Goal: Use online tool/utility: Utilize a website feature to perform a specific function

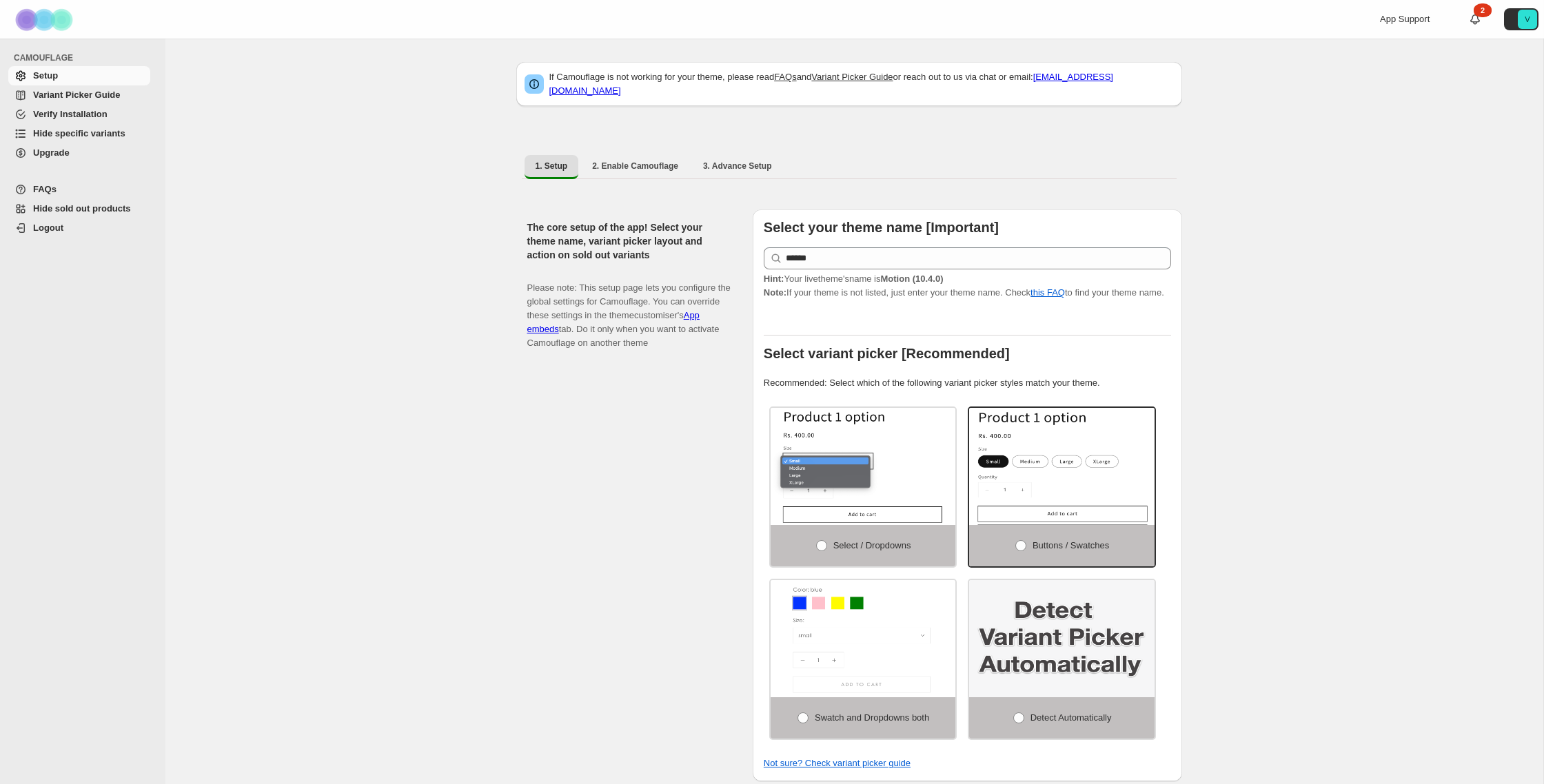
click at [103, 137] on span "Hide specific variants" at bounding box center [79, 133] width 92 height 10
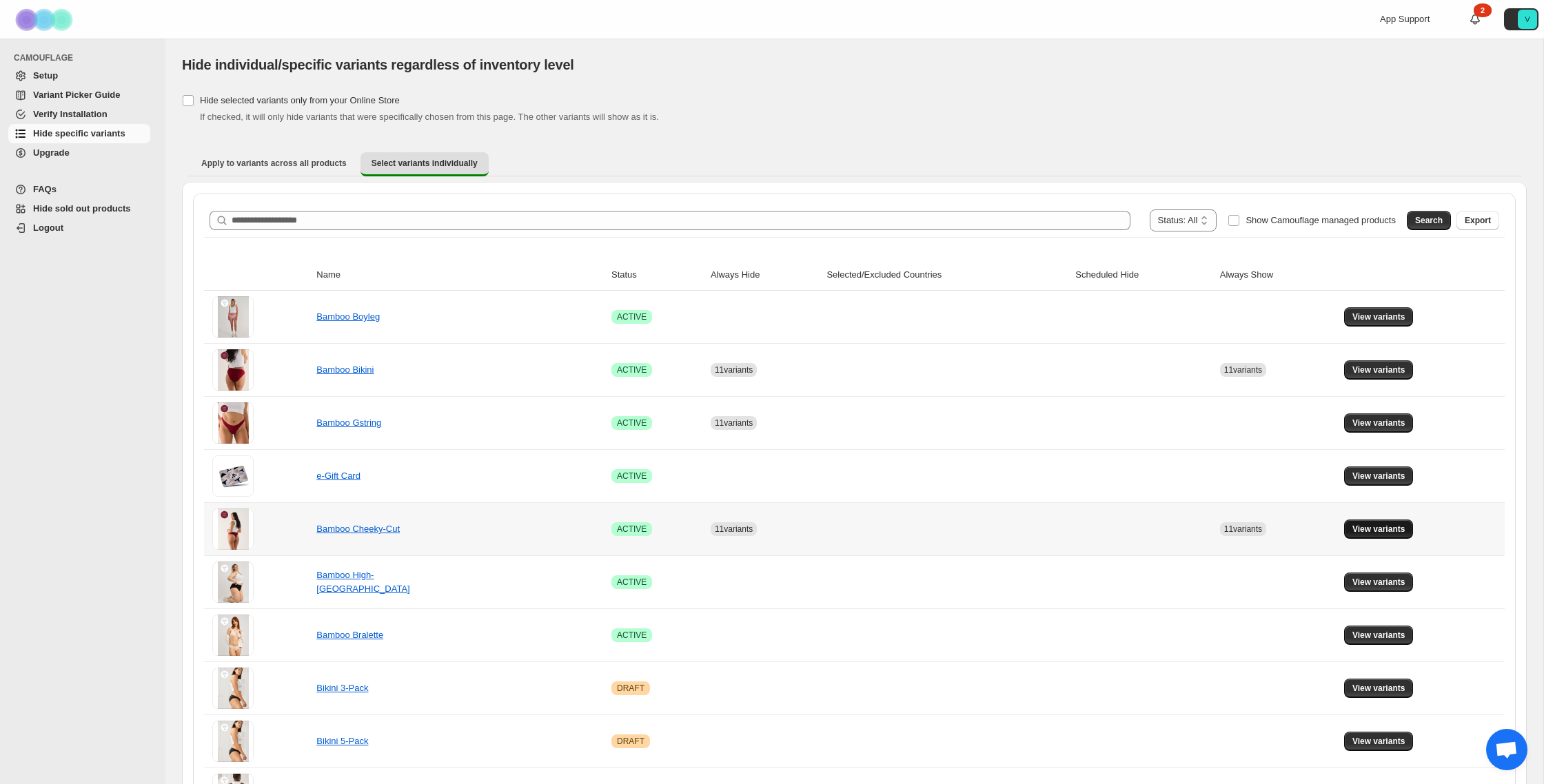
click at [1406, 536] on button "View variants" at bounding box center [1379, 529] width 70 height 19
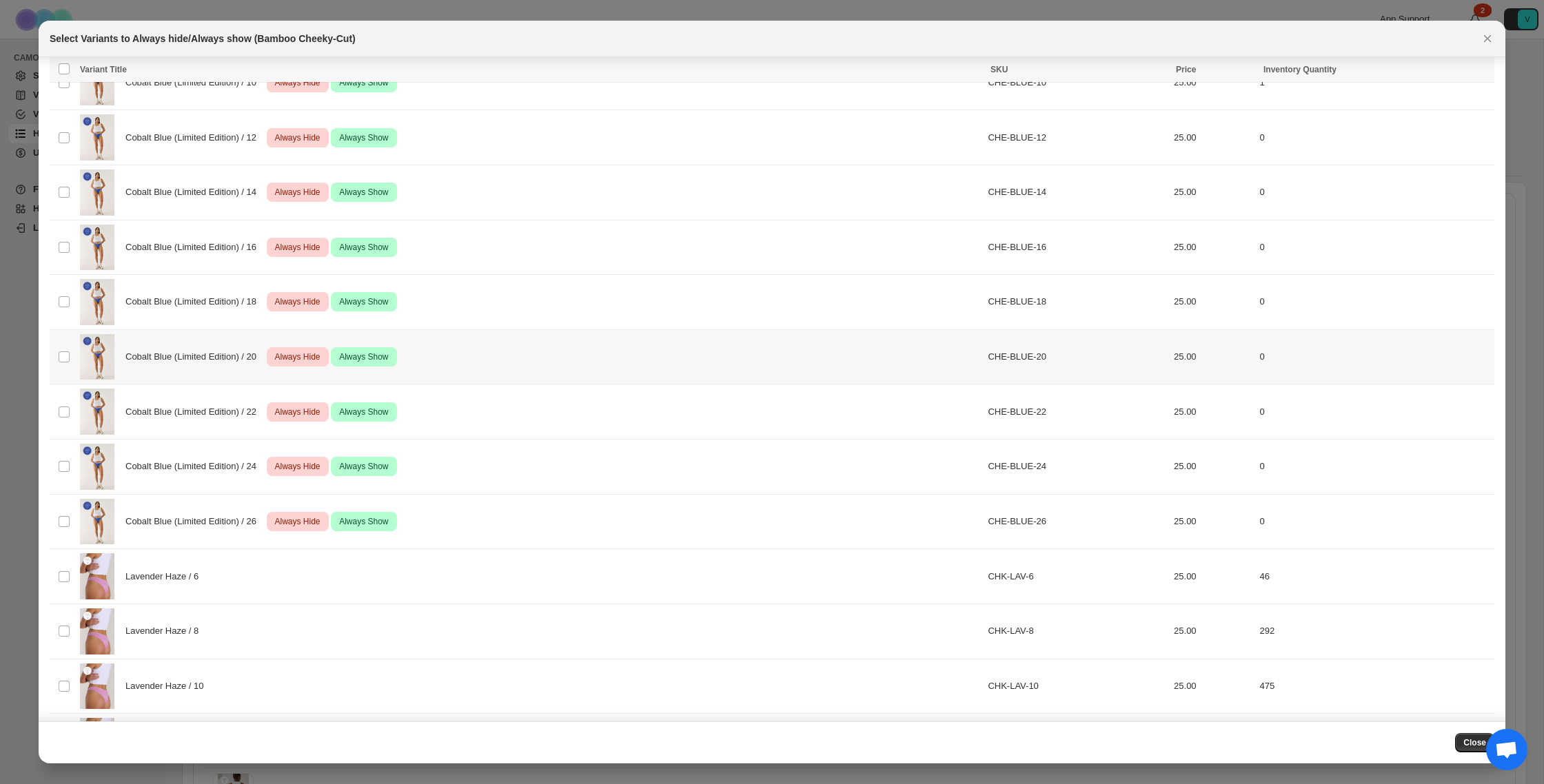
scroll to position [613, 0]
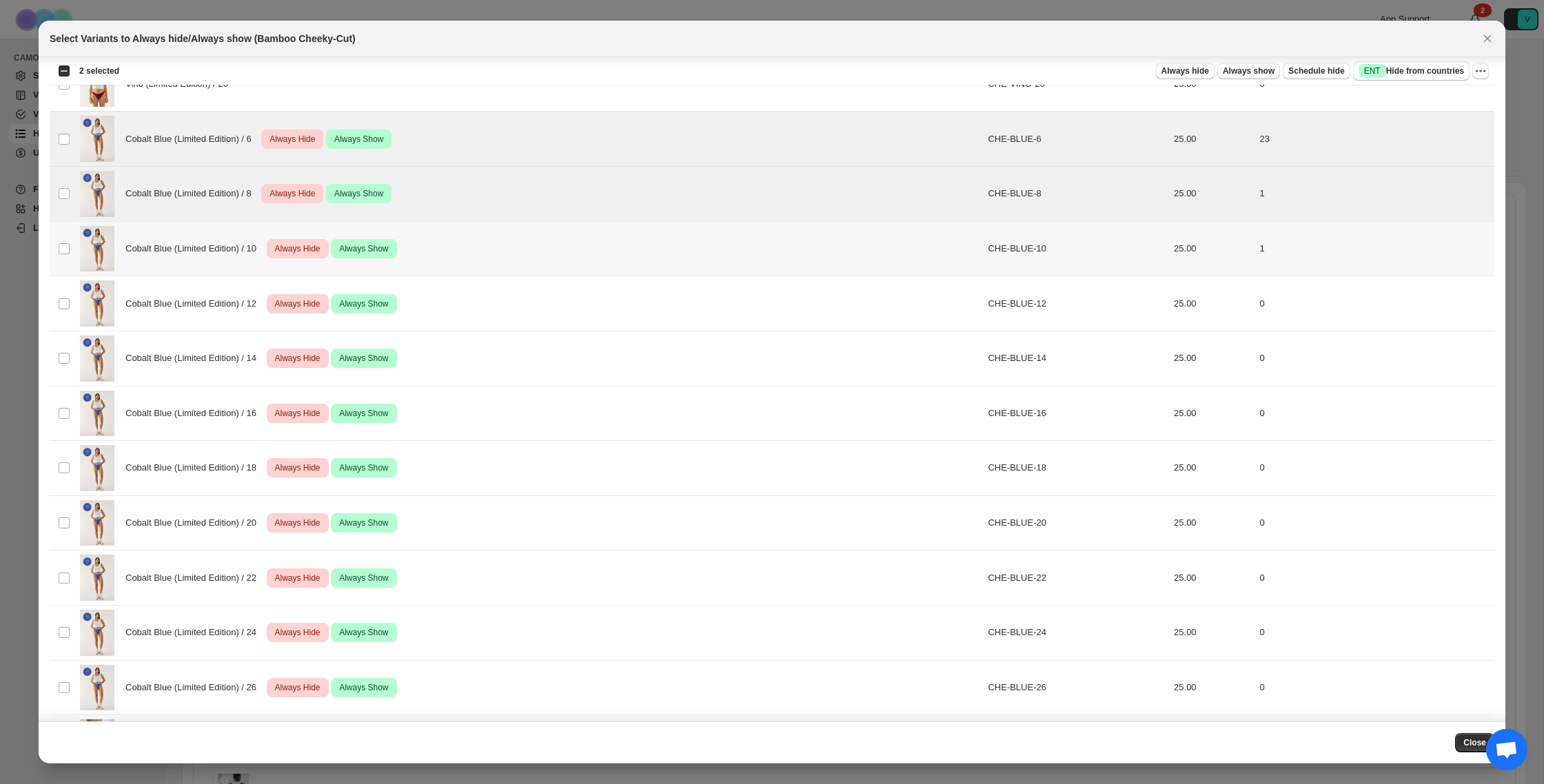
drag, startPoint x: 62, startPoint y: 242, endPoint x: 63, endPoint y: 274, distance: 32.0
click at [62, 242] on span ":r5:" at bounding box center [64, 248] width 13 height 13
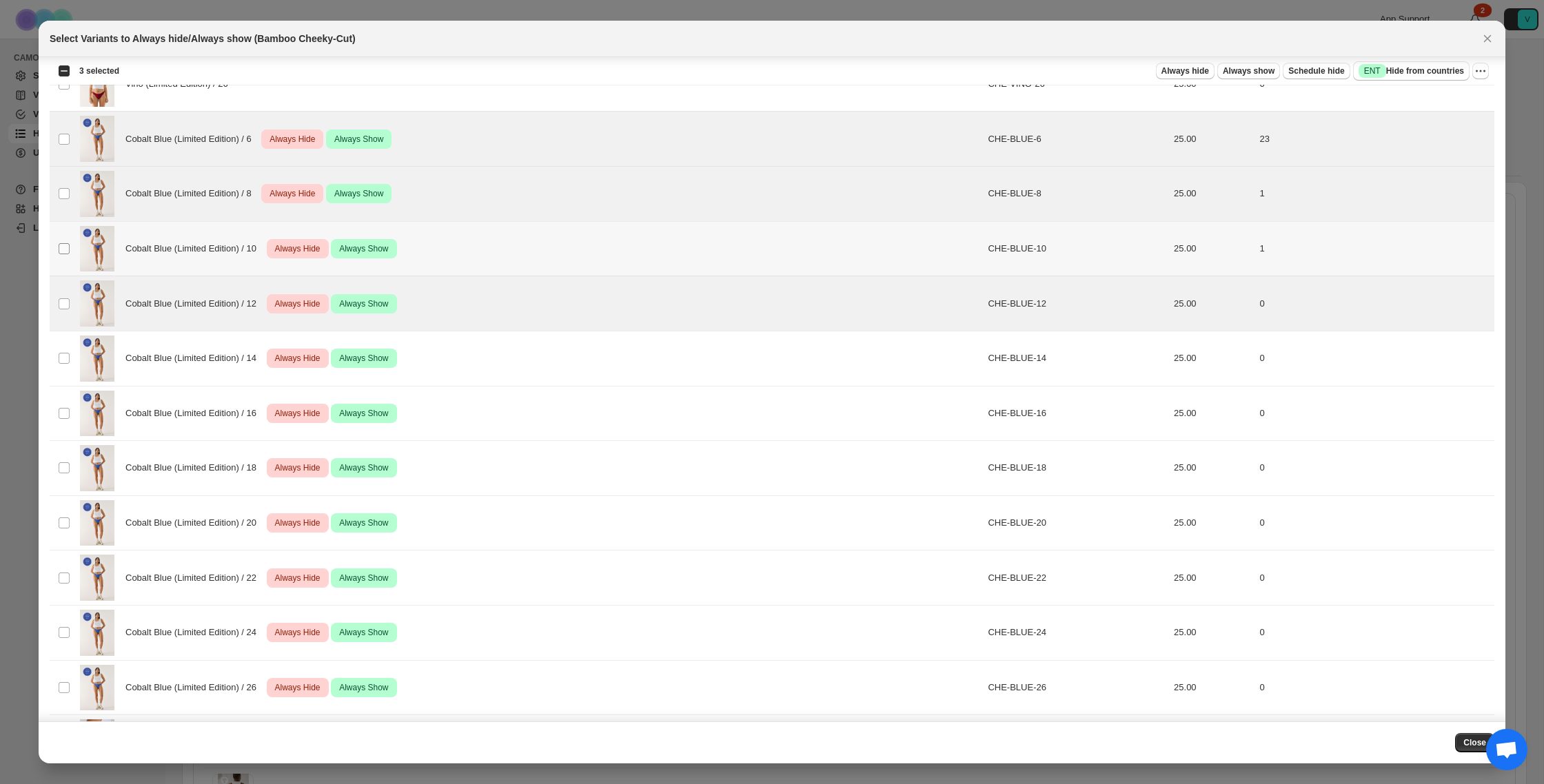
click at [70, 250] on span ":r5:" at bounding box center [64, 248] width 13 height 13
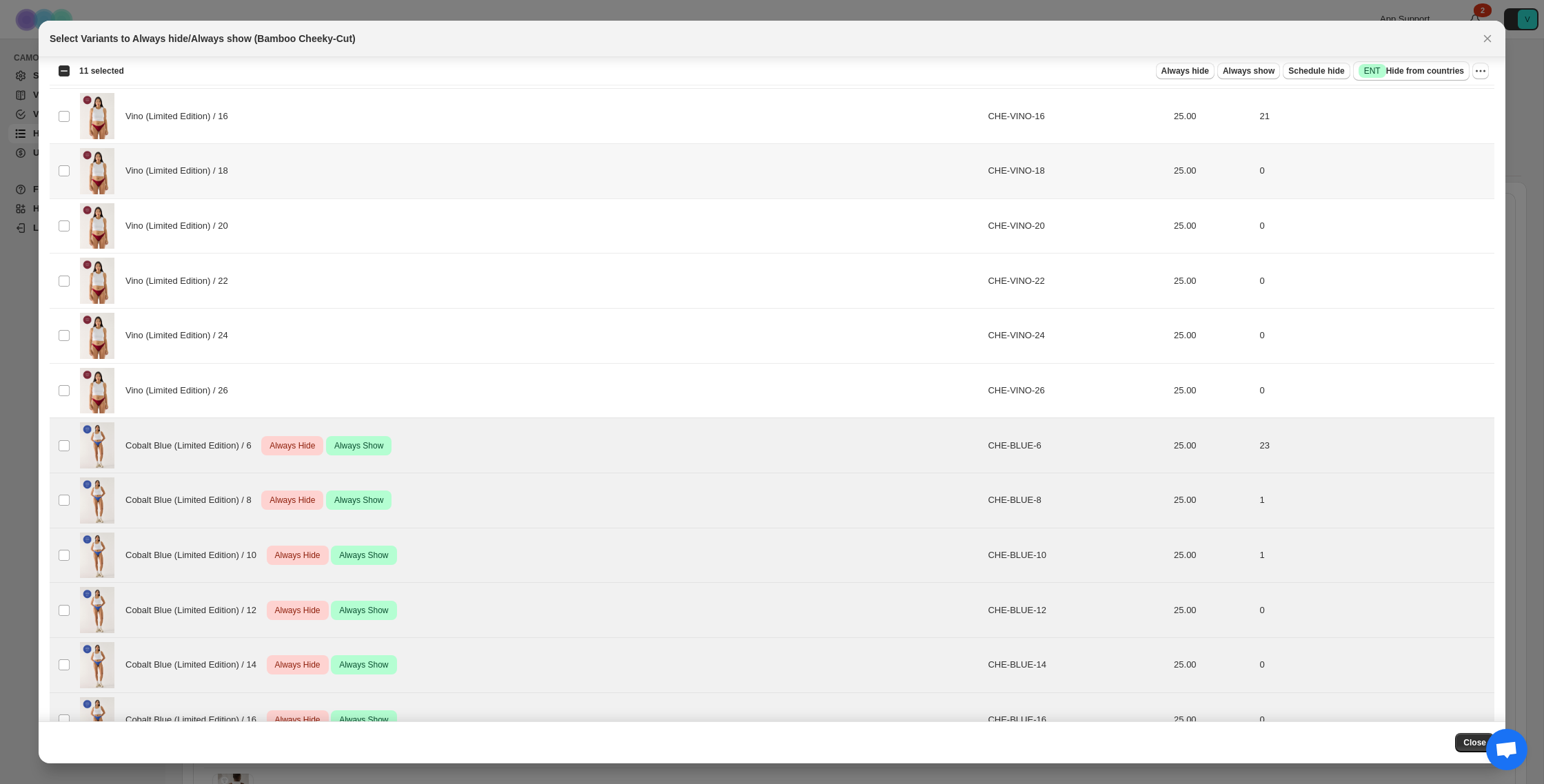
scroll to position [306, 0]
click at [1485, 72] on icon "More actions" at bounding box center [1480, 71] width 14 height 14
click at [1458, 123] on span "Undo always show" at bounding box center [1430, 122] width 100 height 14
